Goal: Information Seeking & Learning: Compare options

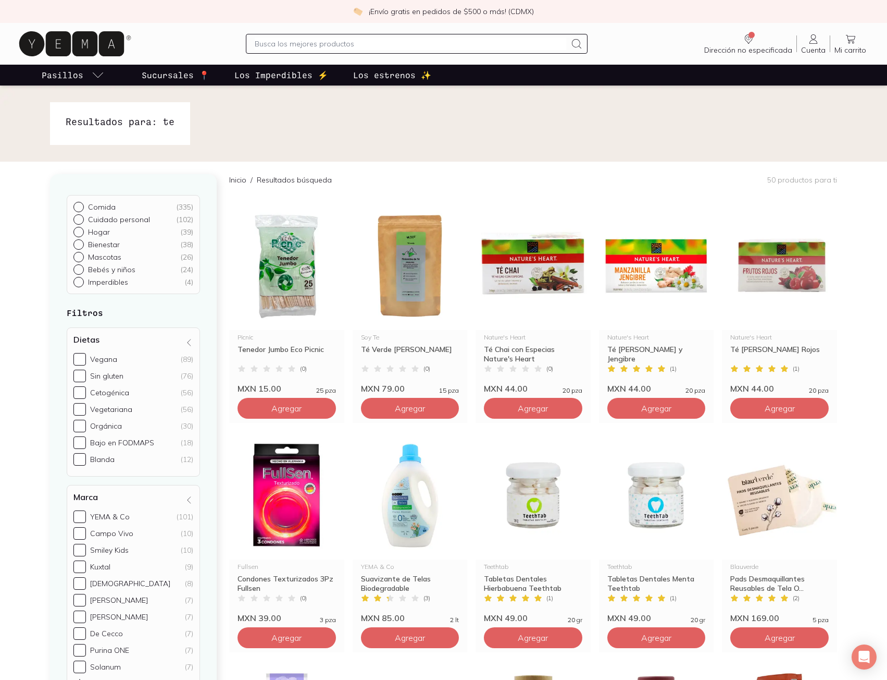
click at [310, 42] on input "text" at bounding box center [411, 44] width 312 height 13
type input "atun"
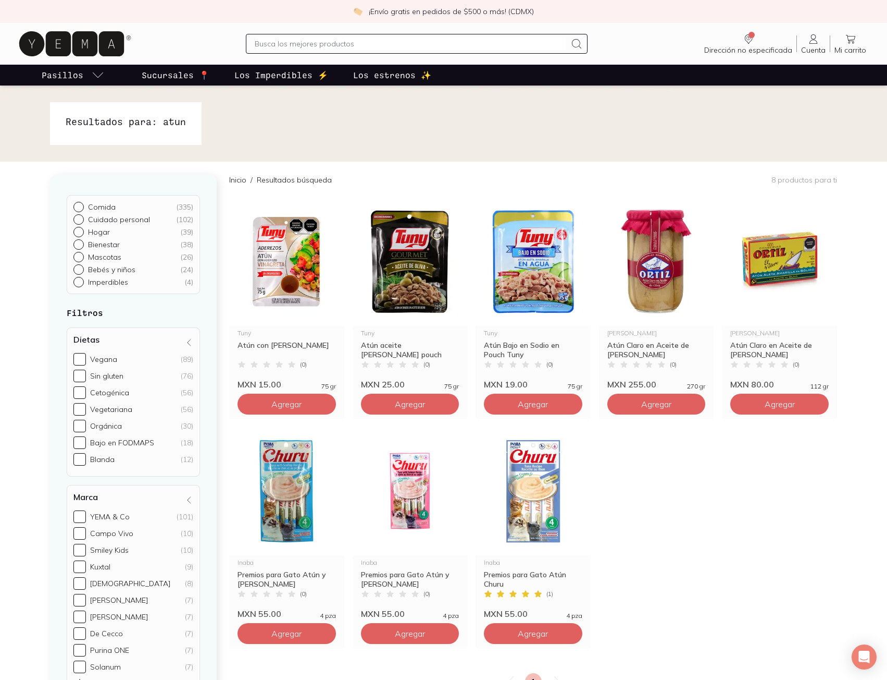
click at [314, 39] on input "text" at bounding box center [411, 44] width 312 height 13
click at [411, 277] on img at bounding box center [410, 262] width 115 height 128
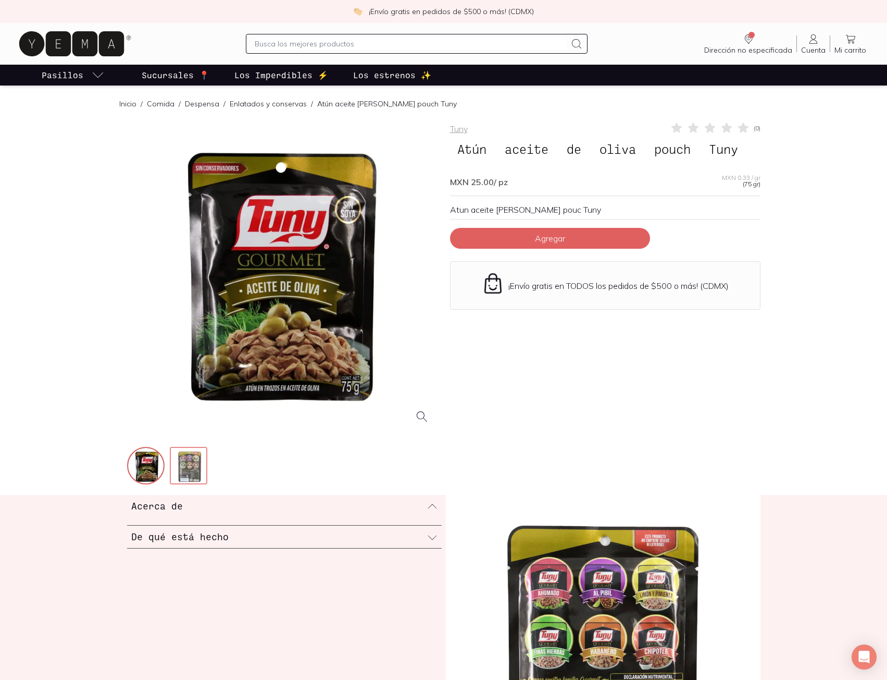
click at [178, 466] on img at bounding box center [190, 467] width 38 height 38
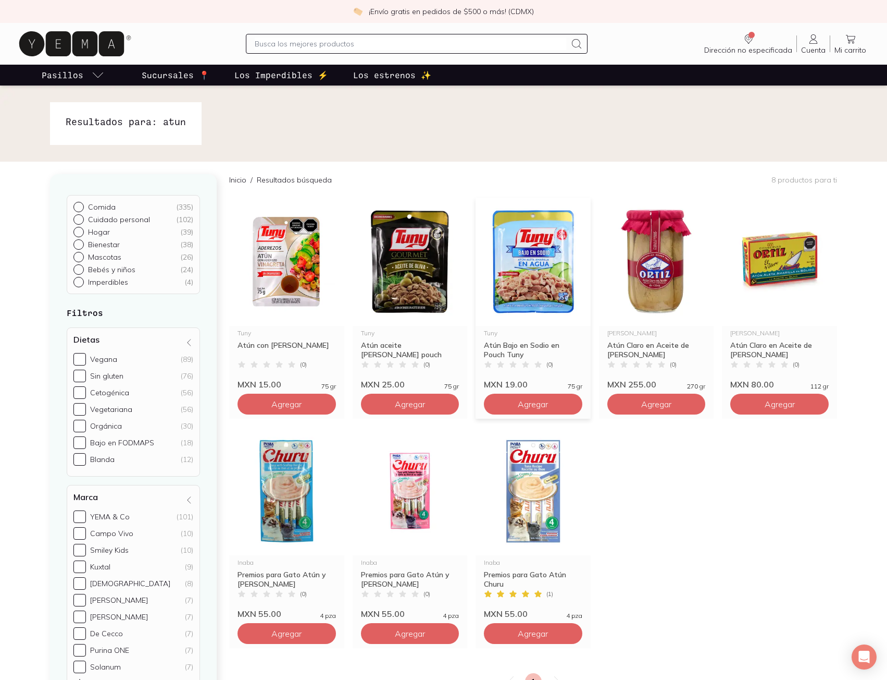
click at [545, 264] on img at bounding box center [533, 262] width 115 height 128
click at [271, 275] on img at bounding box center [286, 262] width 115 height 128
click at [397, 275] on img at bounding box center [410, 262] width 115 height 128
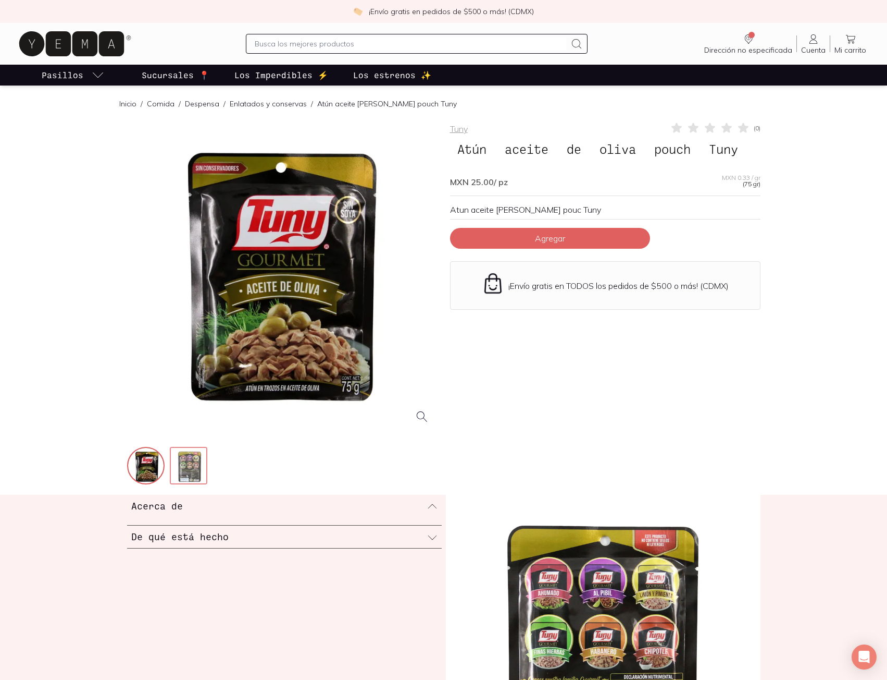
click at [191, 477] on img at bounding box center [190, 467] width 38 height 38
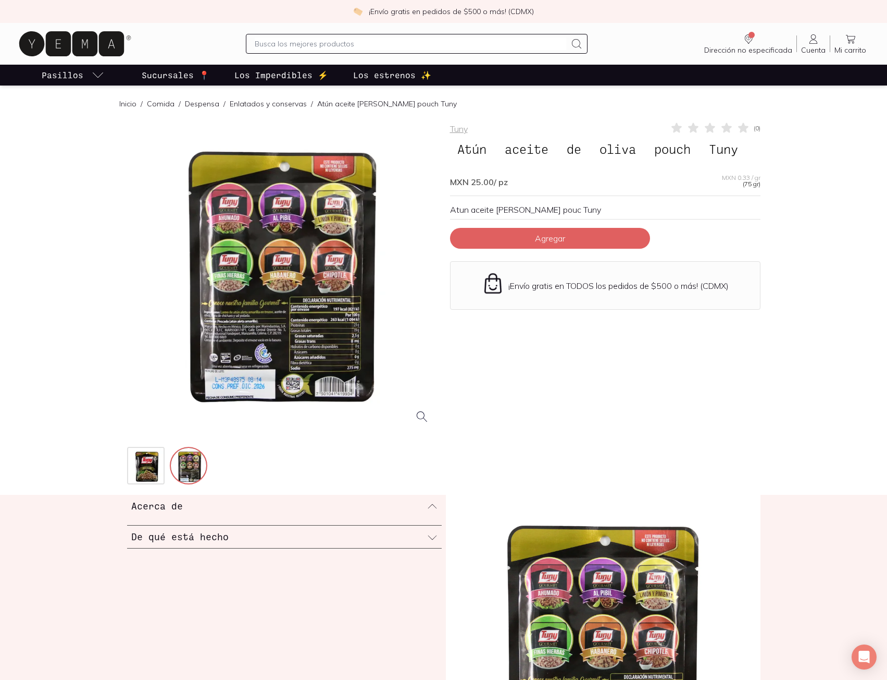
click at [308, 347] on div at bounding box center [282, 276] width 311 height 311
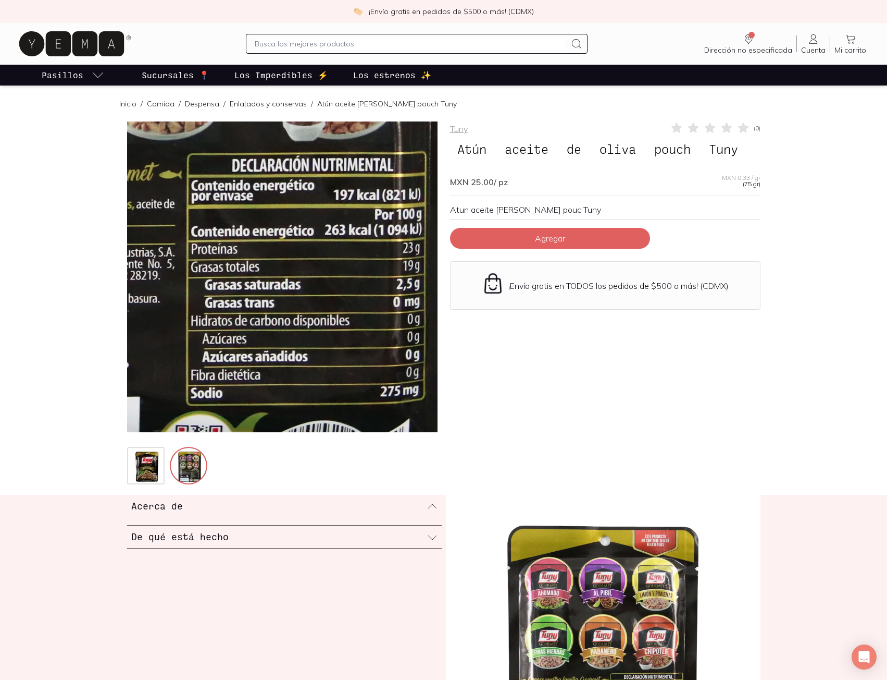
click at [333, 357] on img at bounding box center [162, 86] width 1042 height 1042
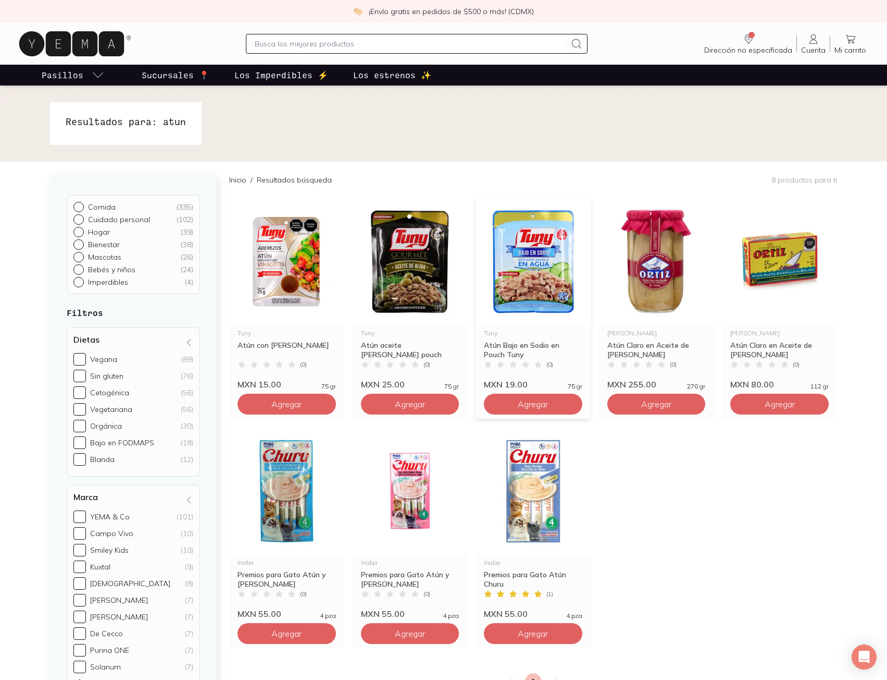
click at [535, 273] on img at bounding box center [533, 262] width 115 height 128
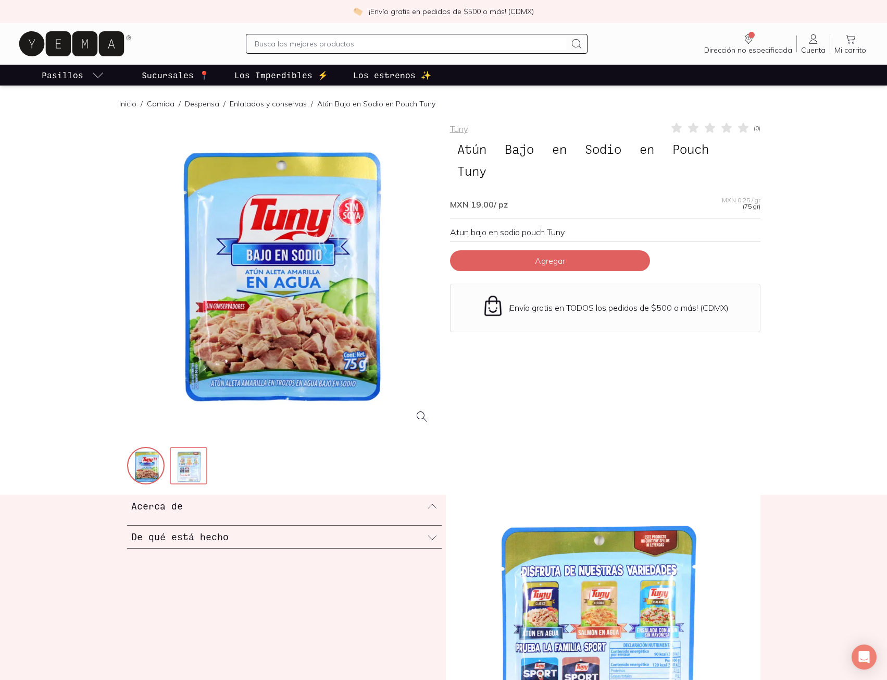
click at [190, 476] on img at bounding box center [190, 467] width 38 height 38
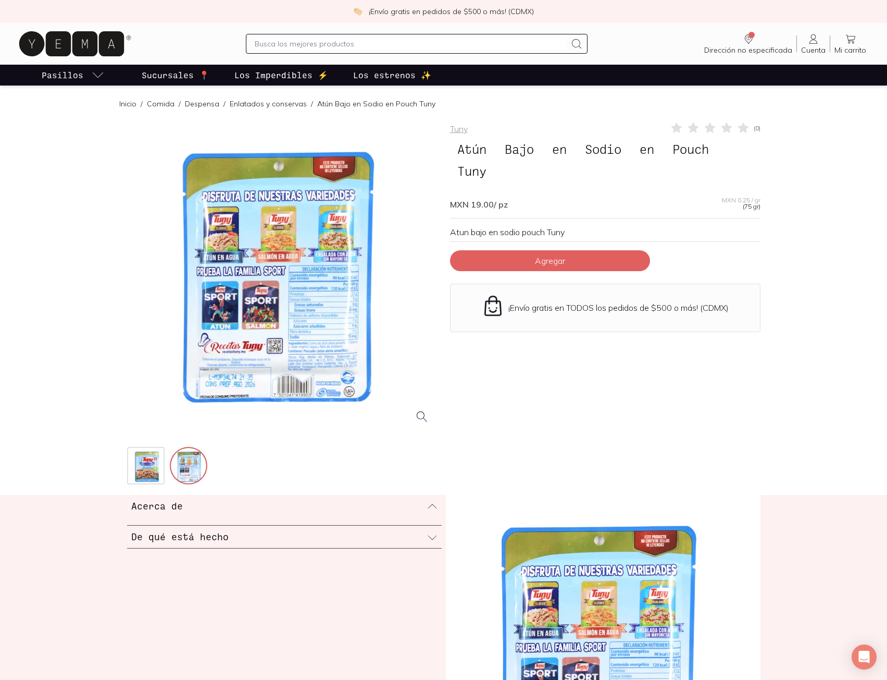
click at [288, 274] on div at bounding box center [282, 276] width 311 height 311
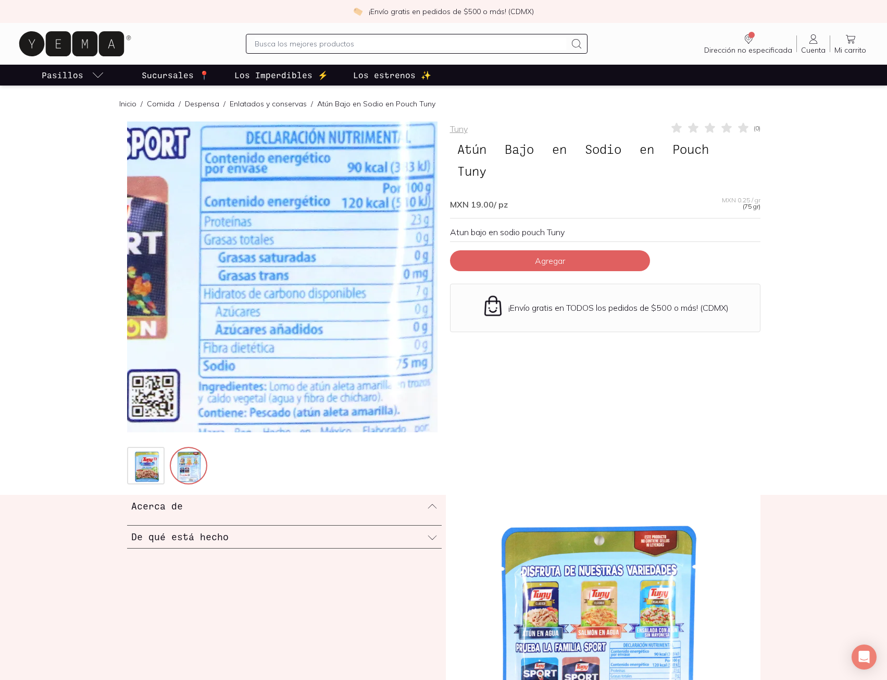
click at [326, 325] on img at bounding box center [178, 164] width 1042 height 1042
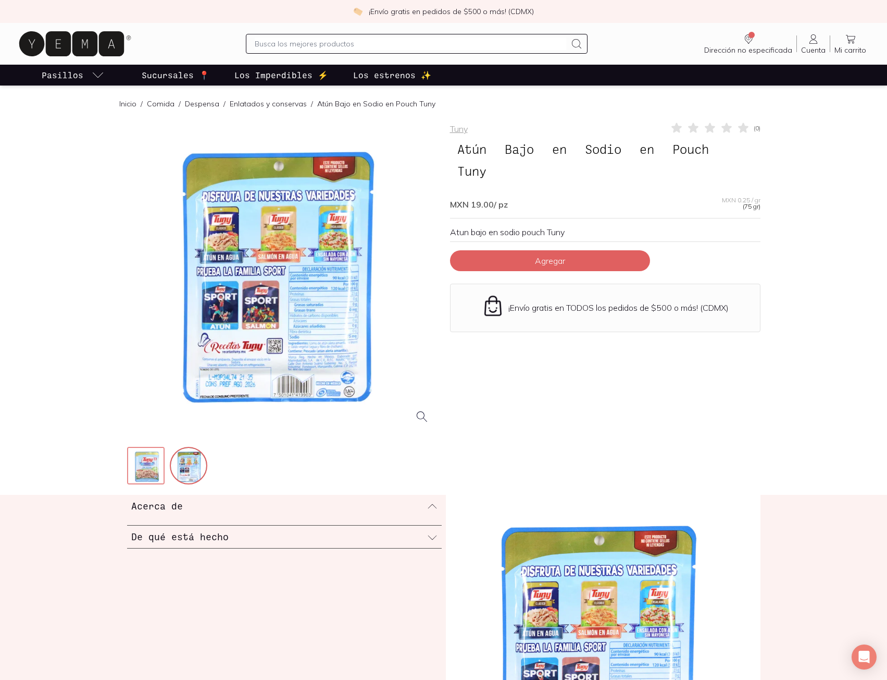
click at [142, 456] on img at bounding box center [147, 467] width 38 height 38
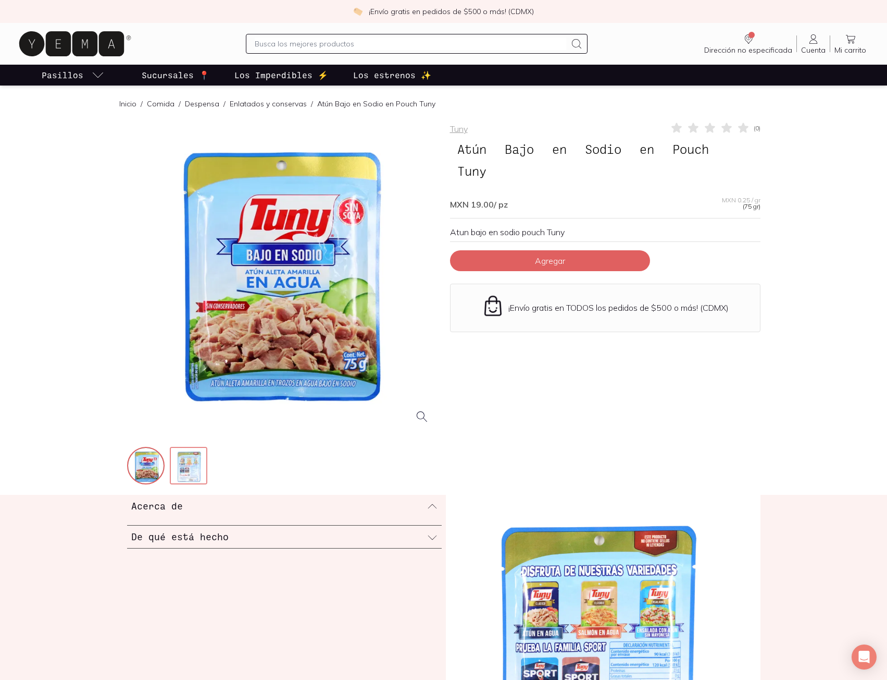
click at [193, 455] on img at bounding box center [190, 467] width 38 height 38
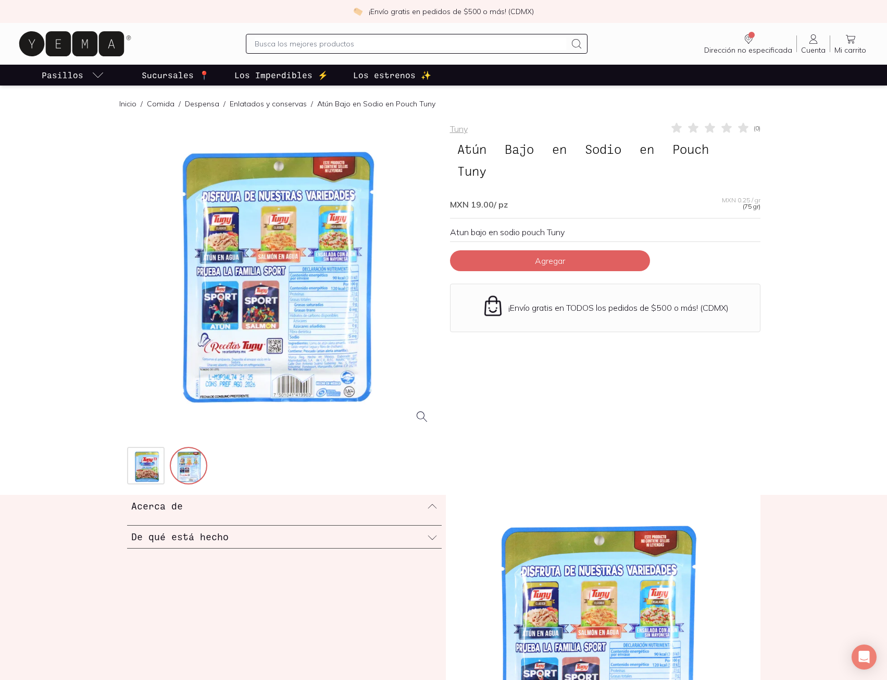
click at [327, 295] on div at bounding box center [282, 276] width 311 height 311
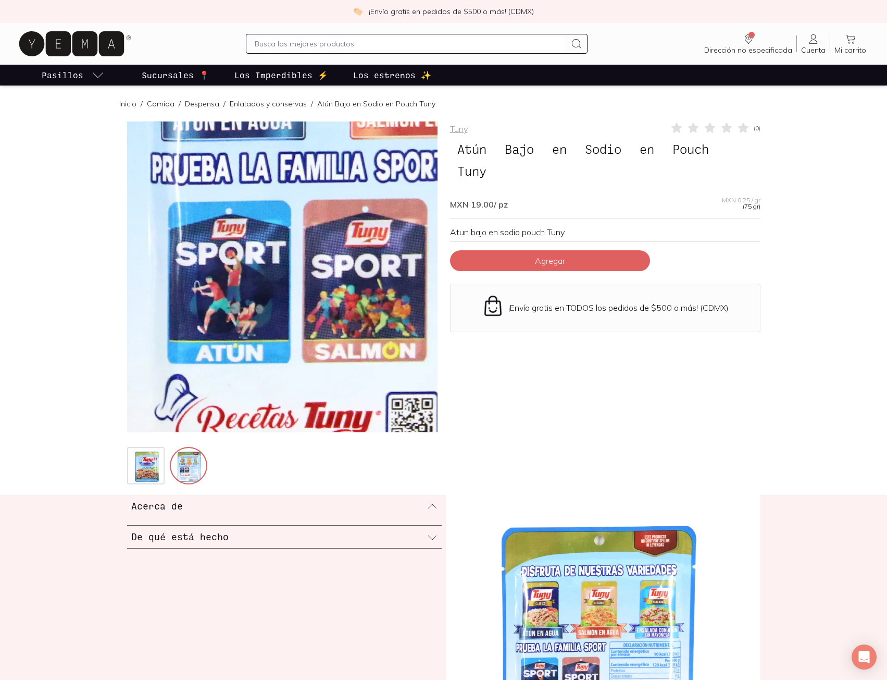
click at [216, 315] on img at bounding box center [438, 186] width 1042 height 1042
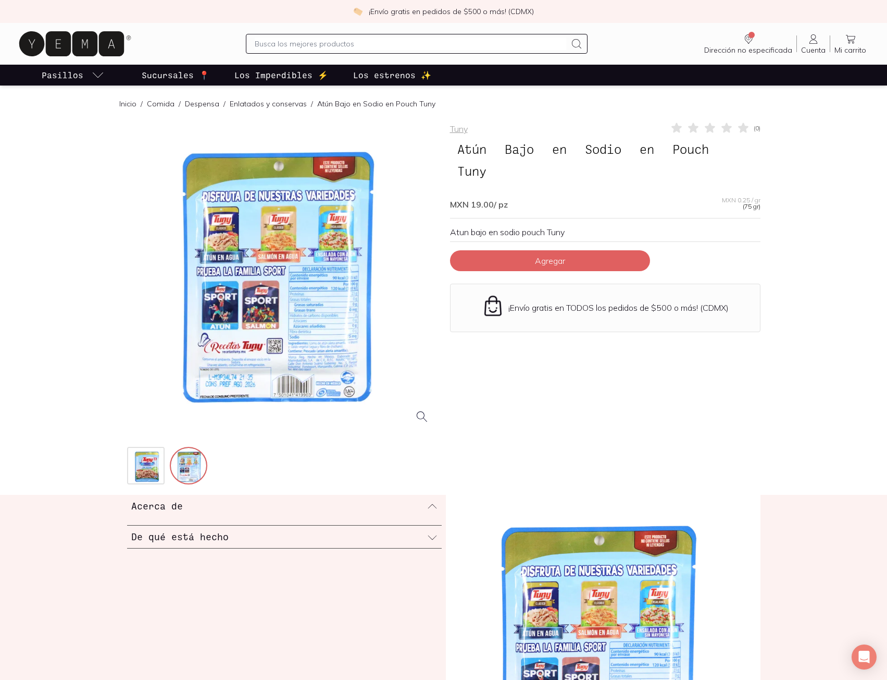
click at [253, 266] on div at bounding box center [282, 276] width 311 height 311
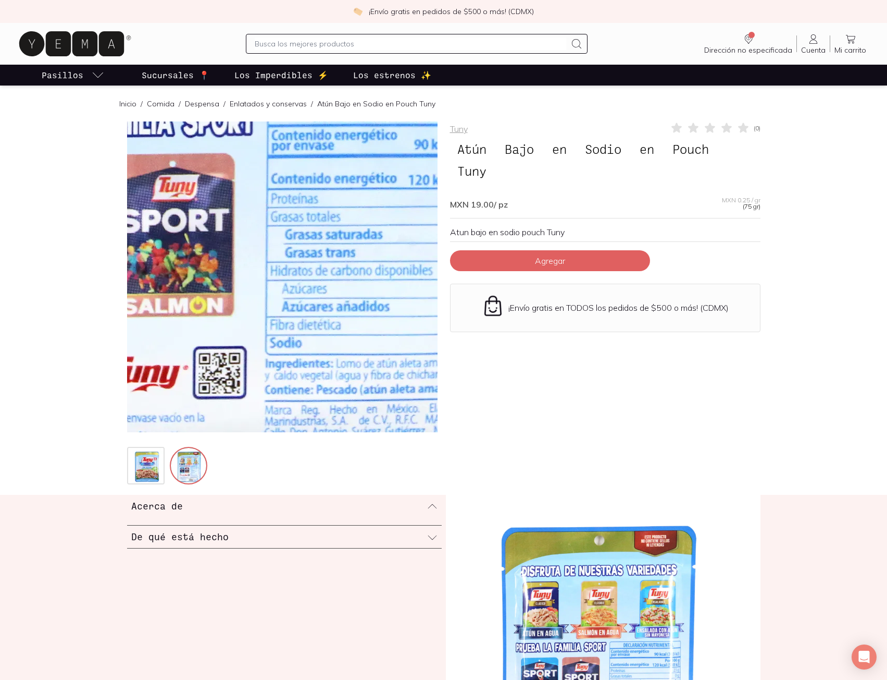
click at [298, 335] on img at bounding box center [245, 141] width 1042 height 1042
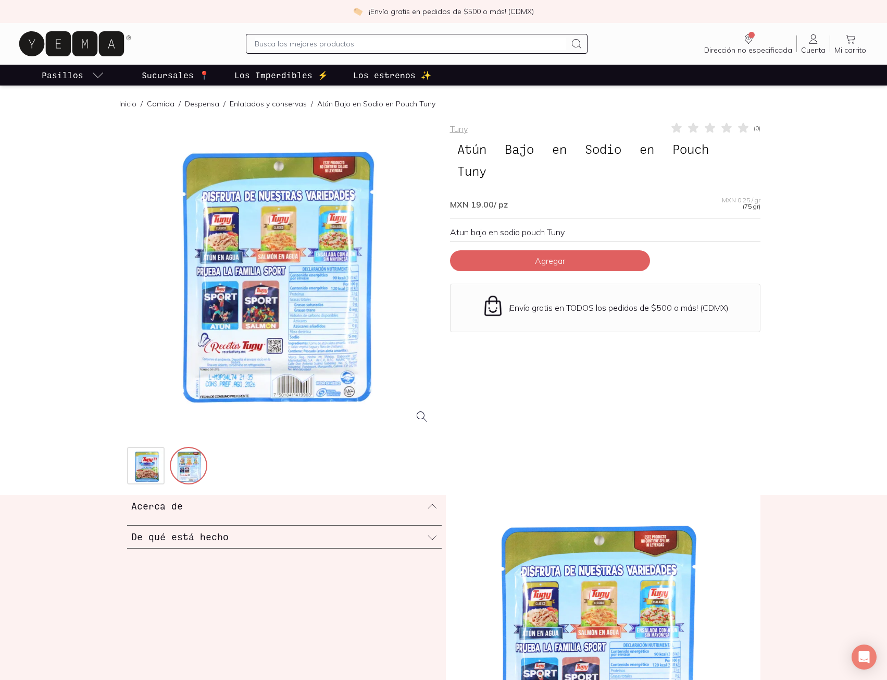
click at [298, 335] on div at bounding box center [282, 276] width 311 height 311
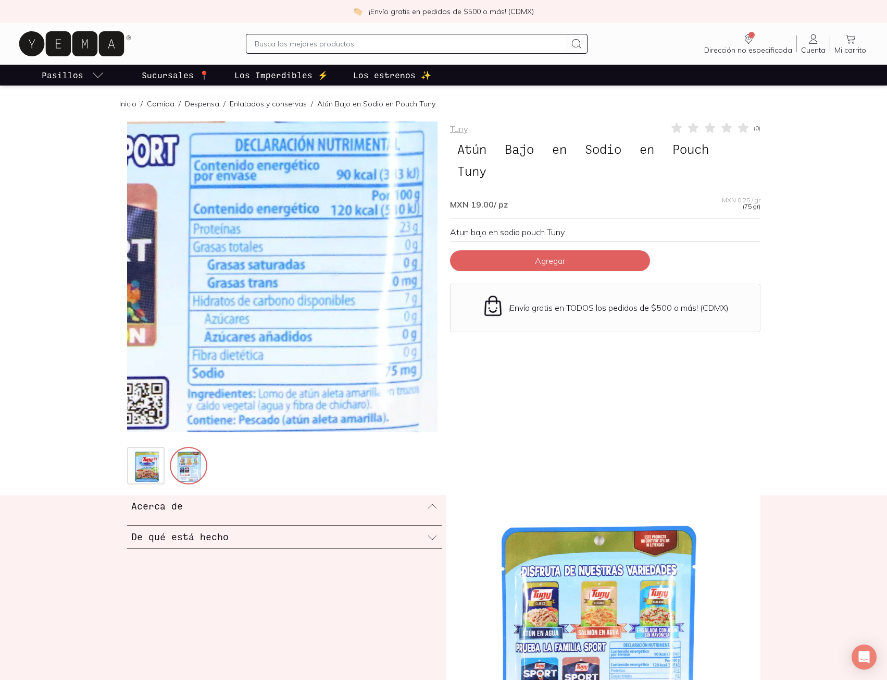
click at [331, 322] on img at bounding box center [167, 171] width 1042 height 1042
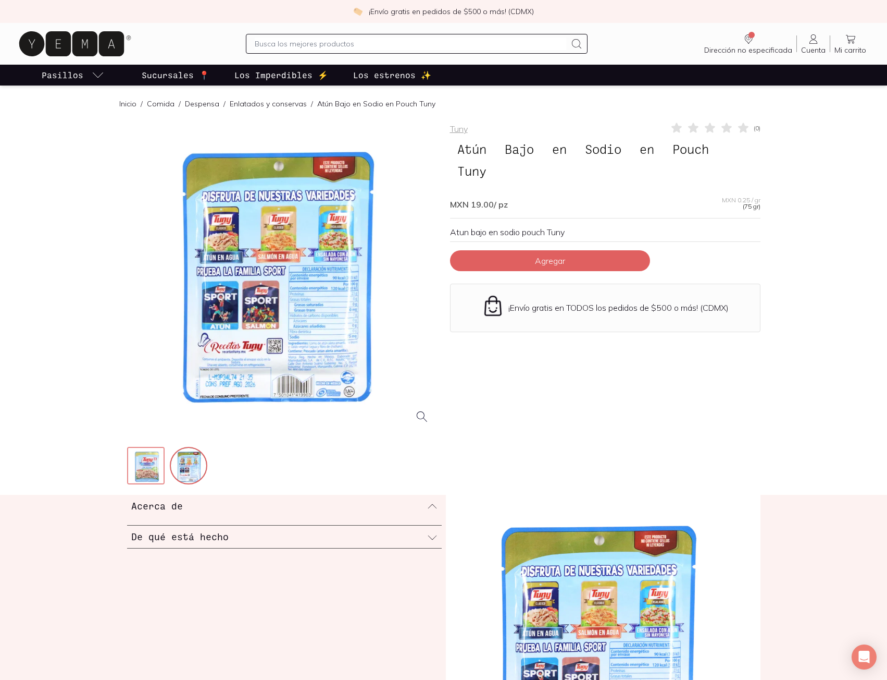
click at [139, 464] on img at bounding box center [147, 467] width 38 height 38
